Goal: Task Accomplishment & Management: Use online tool/utility

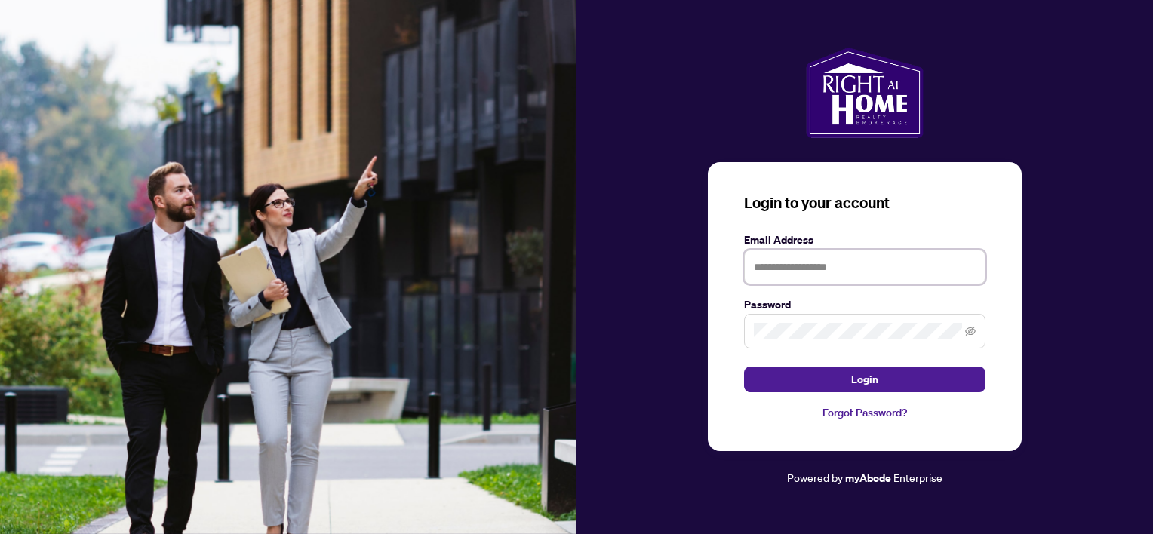
click at [785, 273] on input "text" at bounding box center [864, 267] width 241 height 35
type input "**********"
click at [785, 321] on span at bounding box center [864, 331] width 241 height 35
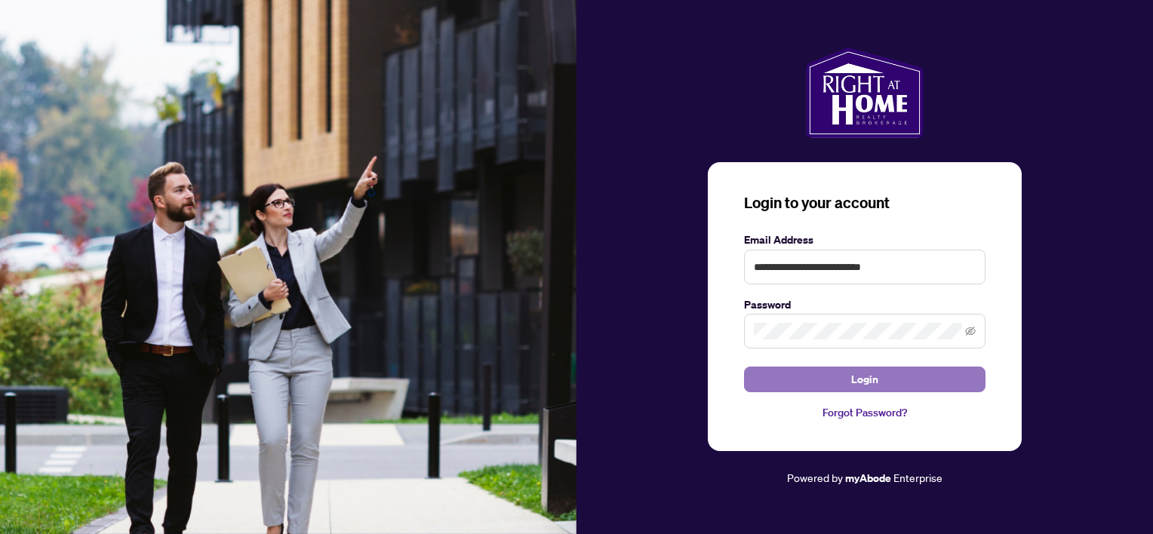
click at [874, 378] on span "Login" at bounding box center [864, 379] width 27 height 24
click at [880, 380] on button "Login" at bounding box center [864, 380] width 241 height 26
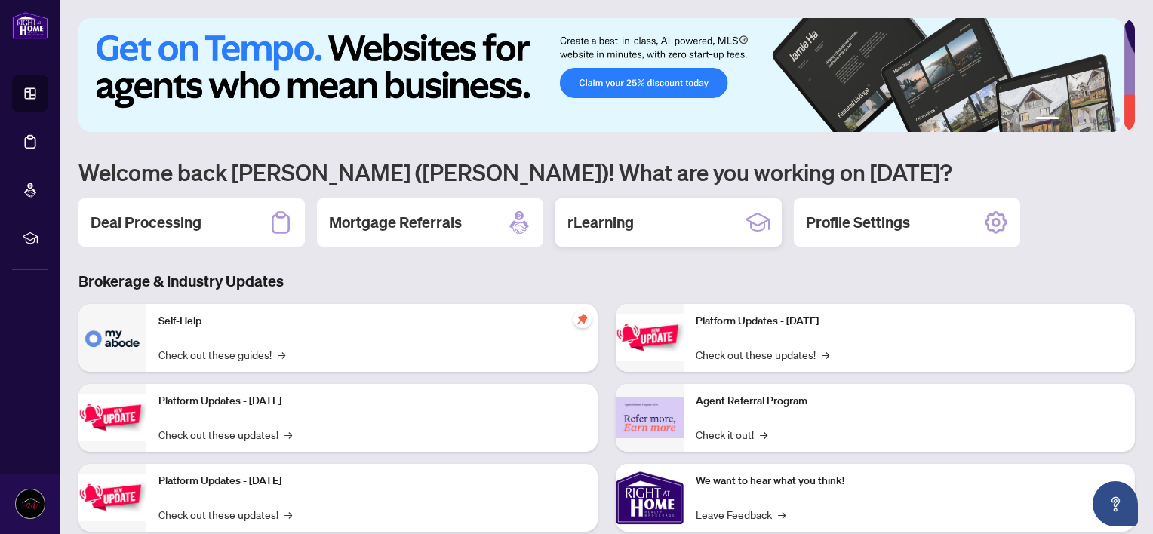
click at [607, 220] on h2 "rLearning" at bounding box center [600, 222] width 66 height 21
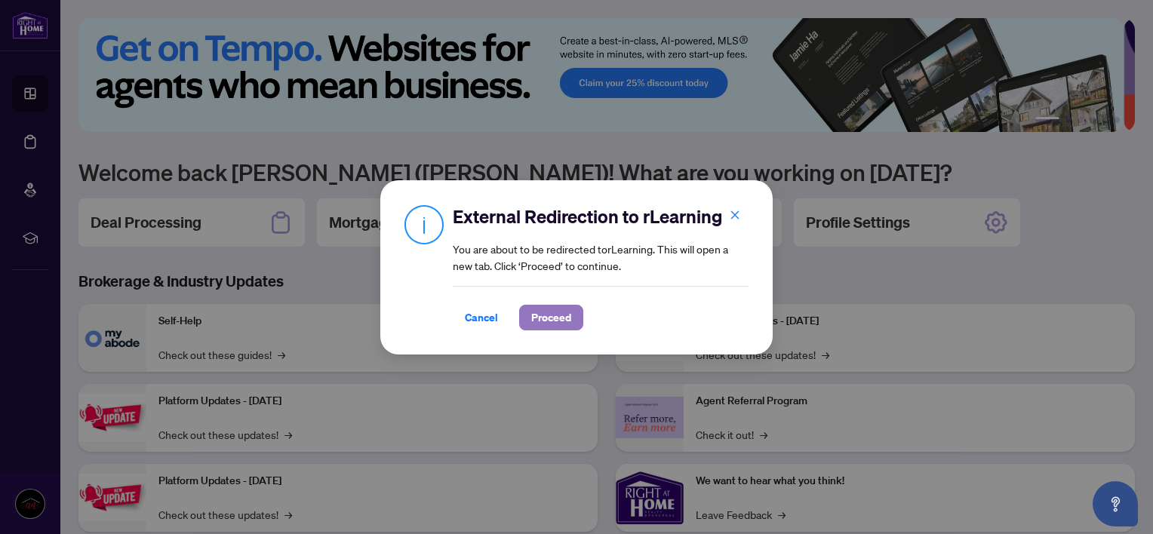
click at [537, 320] on span "Proceed" at bounding box center [551, 318] width 40 height 24
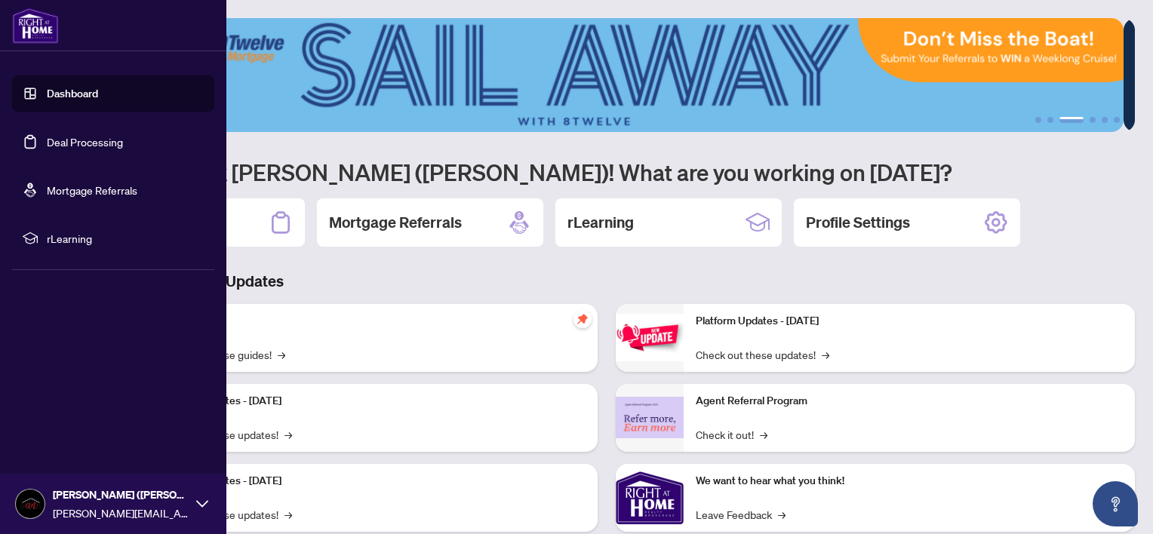
click at [39, 502] on img at bounding box center [30, 504] width 29 height 29
click at [70, 404] on span "Logout" at bounding box center [61, 414] width 34 height 24
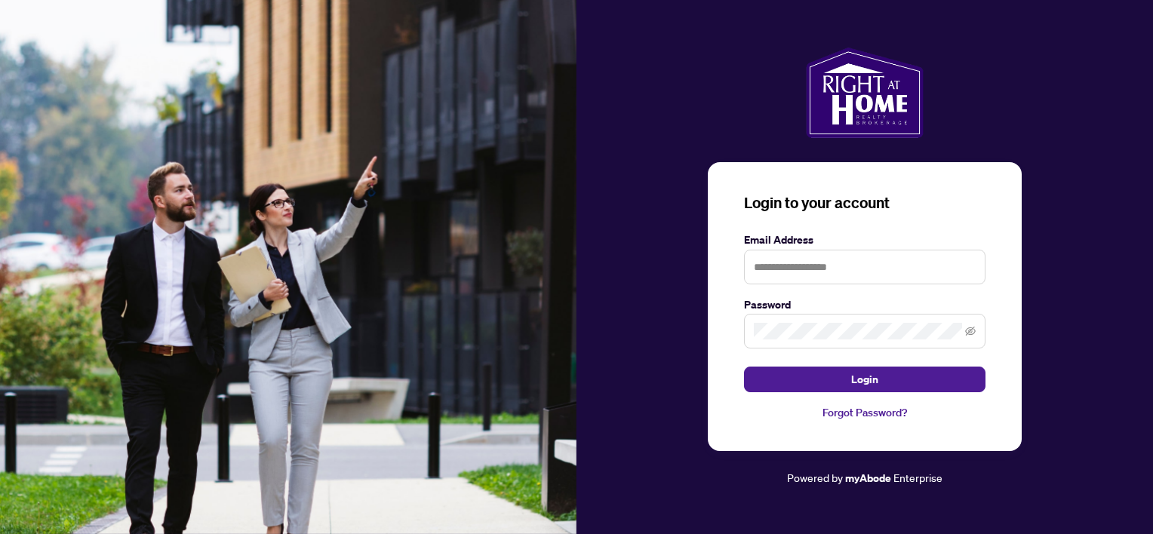
click at [69, 411] on img at bounding box center [288, 267] width 576 height 534
